Goal: Check status

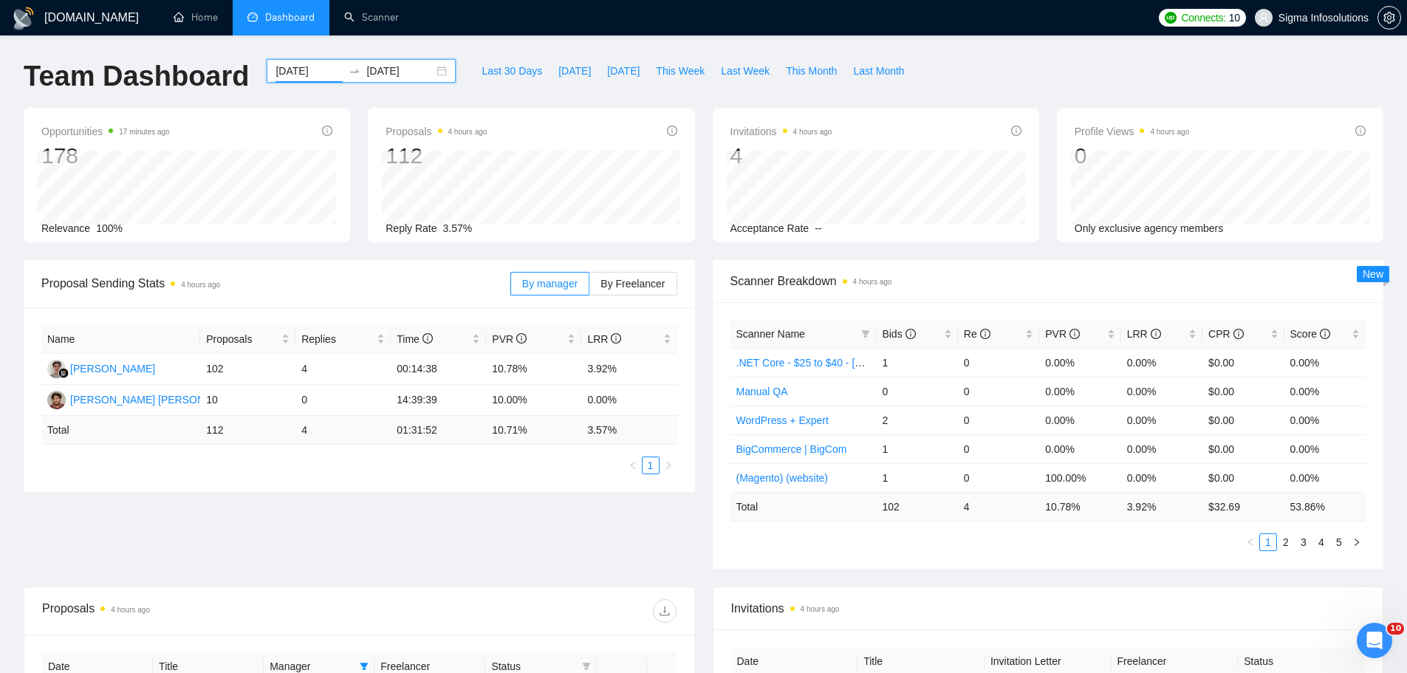
click at [302, 67] on input "[DATE]" at bounding box center [309, 71] width 67 height 16
